Goal: Navigation & Orientation: Find specific page/section

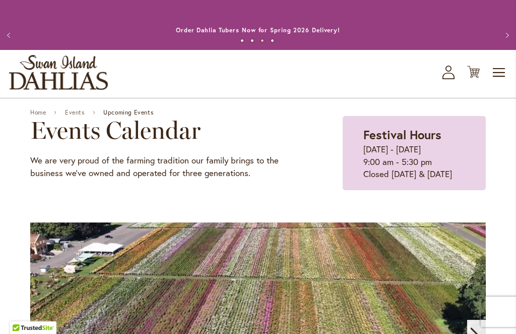
click at [503, 69] on span "Toggle Nav" at bounding box center [499, 72] width 15 height 20
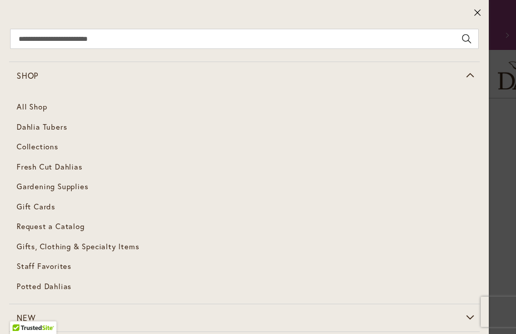
click at [58, 285] on span "Potted Dahlias" at bounding box center [44, 286] width 55 height 10
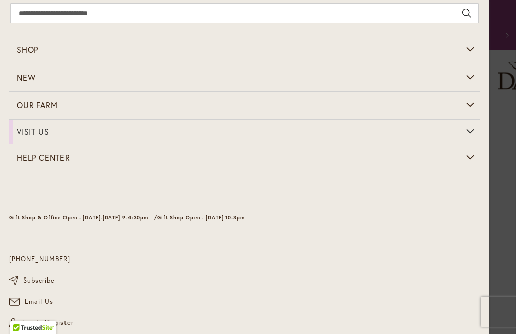
click at [467, 45] on link "Shop" at bounding box center [244, 49] width 471 height 27
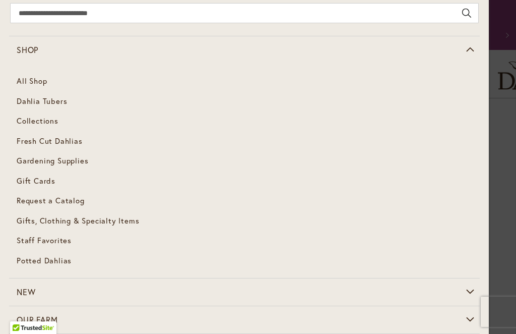
click at [472, 71] on link "All Shop" at bounding box center [244, 81] width 471 height 20
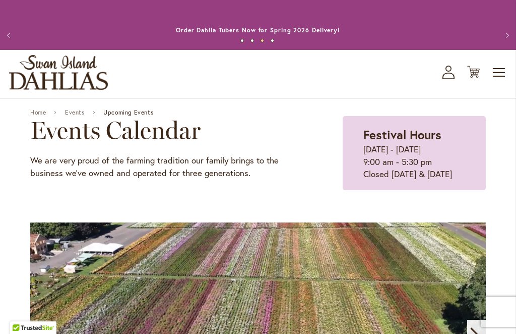
click at [469, 7] on div "Previous Annual Dahlia Festival, August through [DATE] - [DATE] through [DATE] …" at bounding box center [258, 25] width 516 height 50
click at [225, 72] on div "Toggle Nav Shop All Shop Dahlia Tubers Collections Fresh Cut Dahlias Gardening …" at bounding box center [258, 74] width 516 height 48
click at [469, 77] on icon "Cart .cls-1 { fill: #231f20; }" at bounding box center [473, 71] width 13 height 13
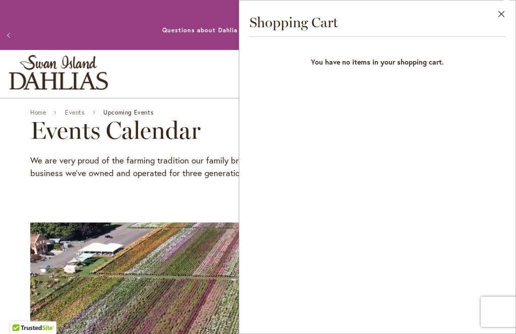
click at [475, 65] on icon "Cart .cls-1 { fill: #231f20; }" at bounding box center [473, 71] width 13 height 13
click at [474, 65] on icon "Cart .cls-1 { fill: #231f20; }" at bounding box center [473, 71] width 13 height 13
click at [476, 66] on icon "Cart .cls-1 { fill: #231f20; }" at bounding box center [473, 71] width 13 height 13
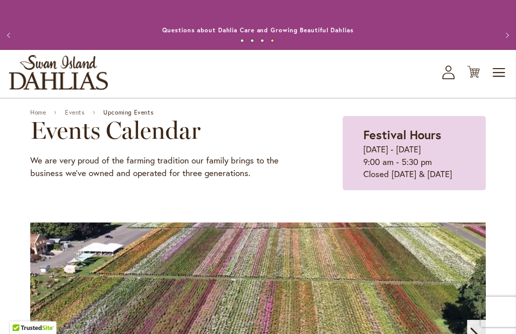
click at [468, 71] on icon "Cart .cls-1 { fill: #231f20; }" at bounding box center [473, 71] width 13 height 13
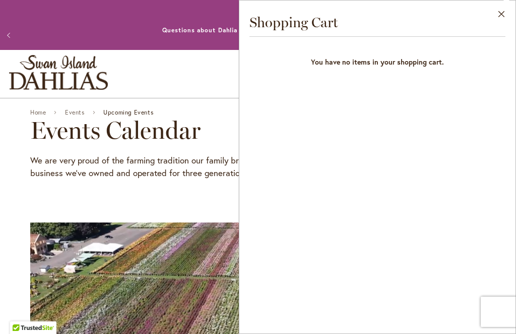
click at [469, 68] on icon "Cart .cls-1 { fill: #231f20; }" at bounding box center [473, 71] width 13 height 13
